Goal: Check status: Check status

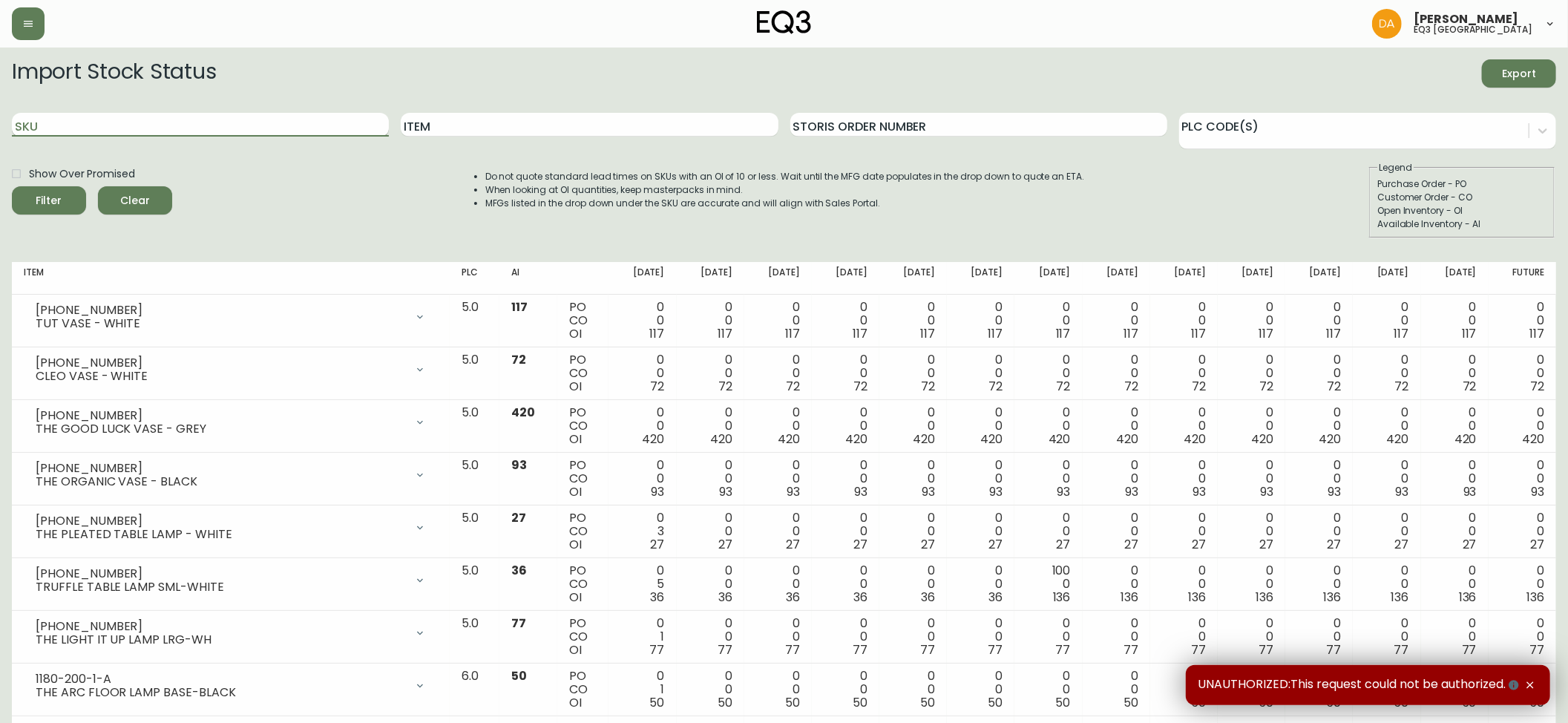
click at [63, 128] on input "SKU" at bounding box center [200, 124] width 377 height 24
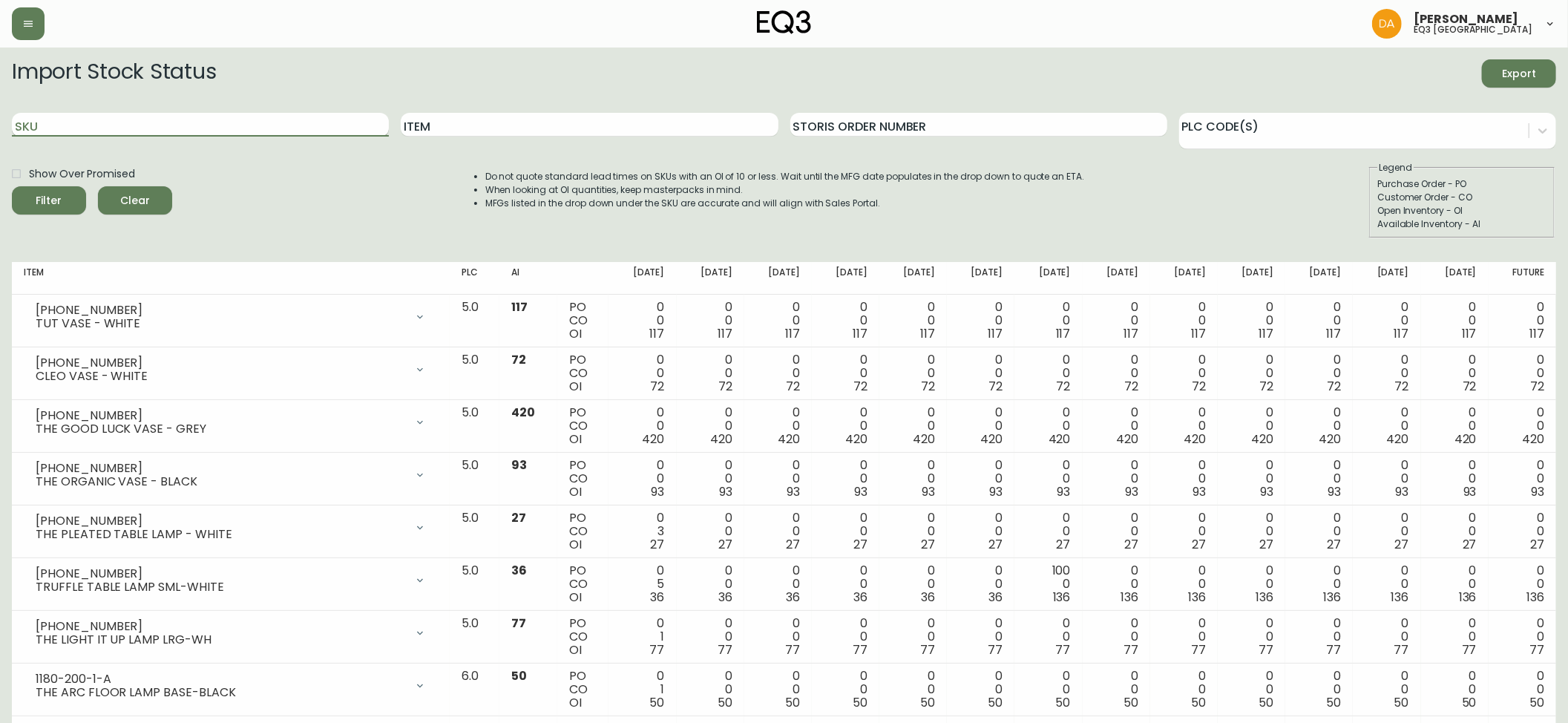
paste input "[PHONE_NUMBER]"
type input "[PHONE_NUMBER]"
click at [60, 200] on span "Filter" at bounding box center [49, 201] width 50 height 19
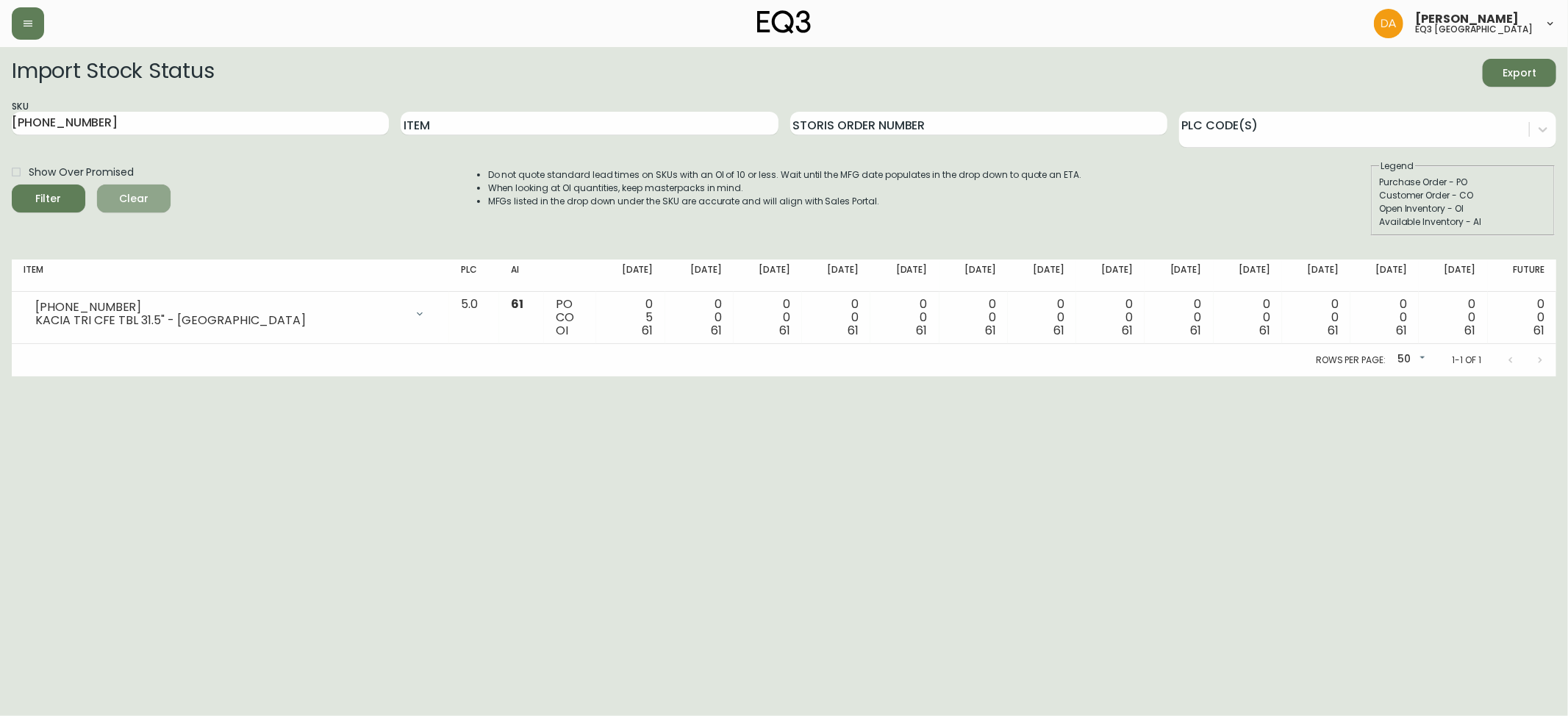
click at [124, 196] on span "Clear" at bounding box center [133, 199] width 50 height 19
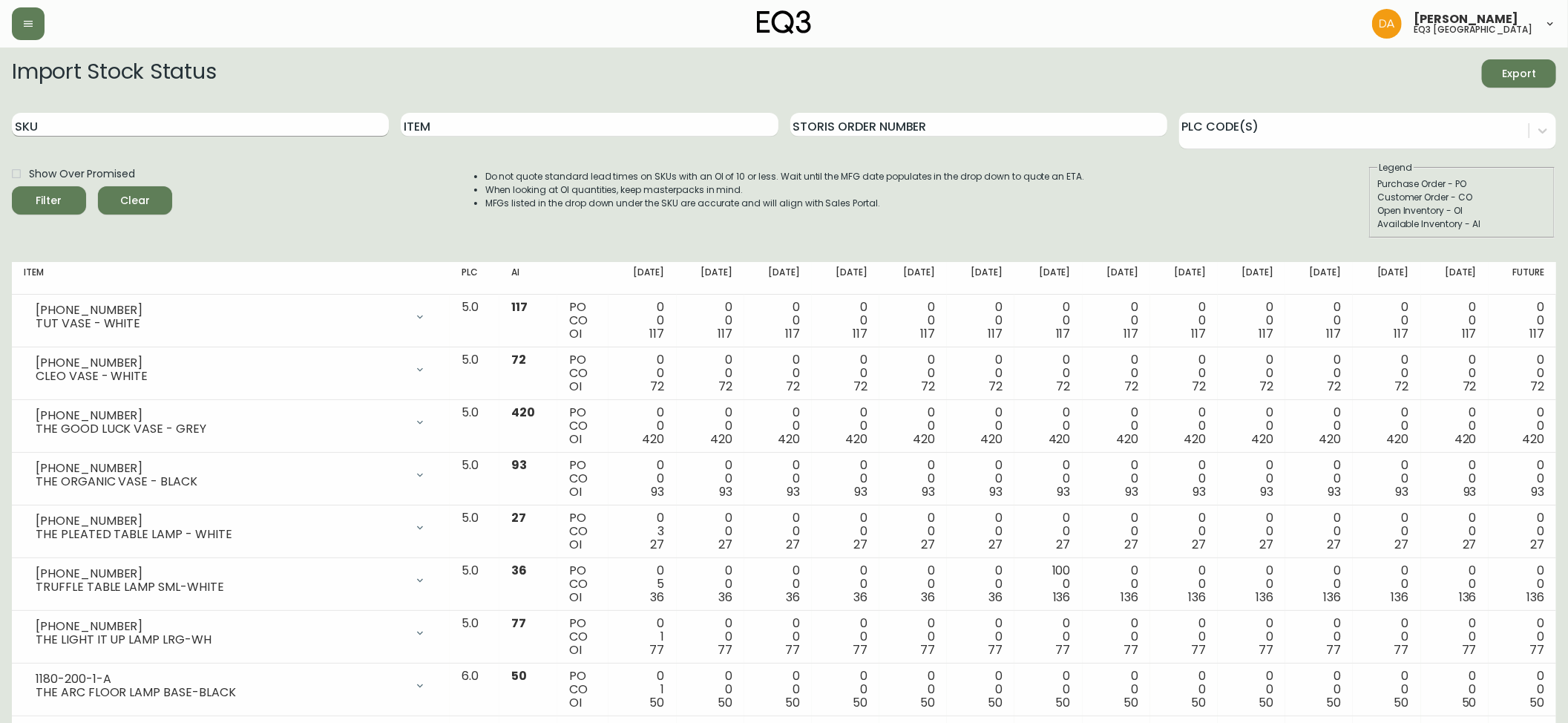
click at [66, 119] on input "SKU" at bounding box center [200, 124] width 377 height 24
paste input "[PHONE_NUMBER]"
type input "[PHONE_NUMBER]"
click at [51, 198] on icon "submit" at bounding box center [43, 199] width 17 height 17
